Goal: Task Accomplishment & Management: Complete application form

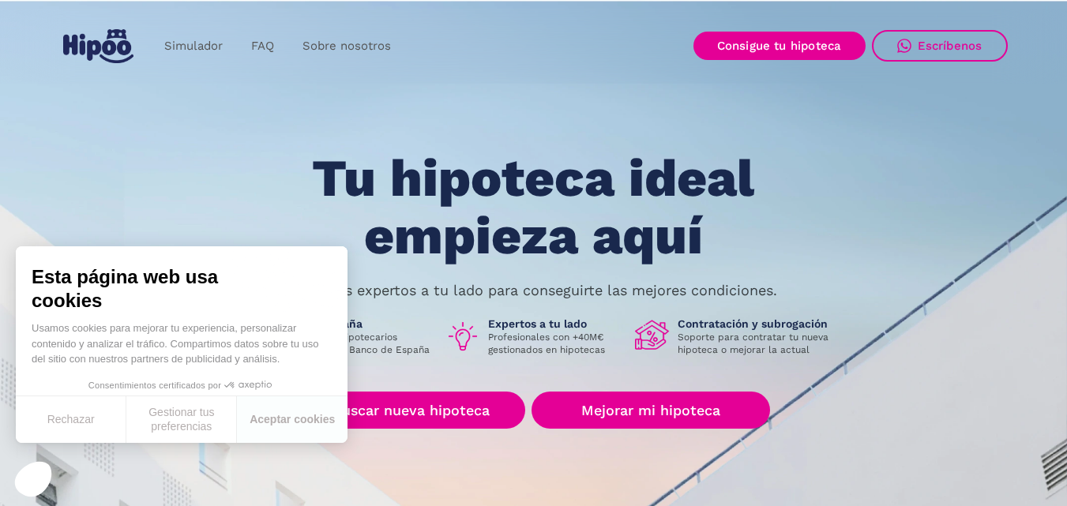
click at [99, 456] on div "Tu hipoteca ideal empieza aquí Nuestros expertos a tu lado para conseguirte las…" at bounding box center [533, 356] width 947 height 412
drag, startPoint x: 84, startPoint y: 436, endPoint x: 78, endPoint y: 418, distance: 18.2
click at [78, 422] on button "Rechazar" at bounding box center [71, 419] width 111 height 47
click at [126, 418] on button "Gestionar tus preferencias" at bounding box center [181, 419] width 111 height 47
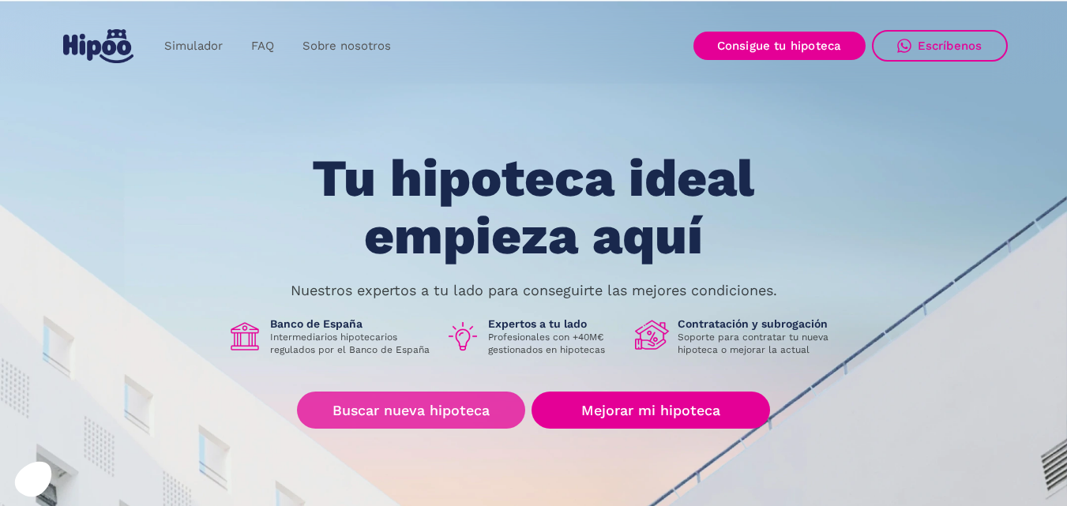
click at [396, 401] on link "Buscar nueva hipoteca" at bounding box center [411, 410] width 228 height 37
